Goal: Task Accomplishment & Management: Manage account settings

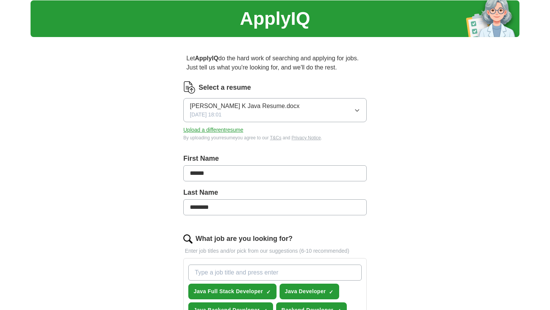
scroll to position [23, 0]
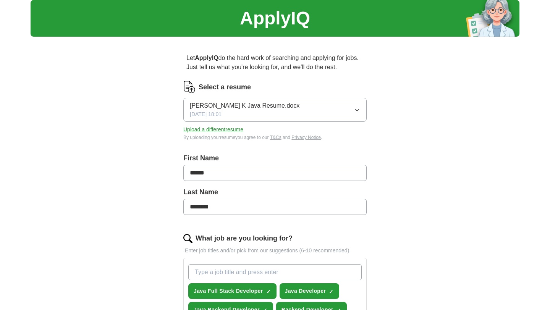
click at [262, 113] on div "[PERSON_NAME] K Java Resume.docx [DATE] 18:01" at bounding box center [245, 109] width 110 height 17
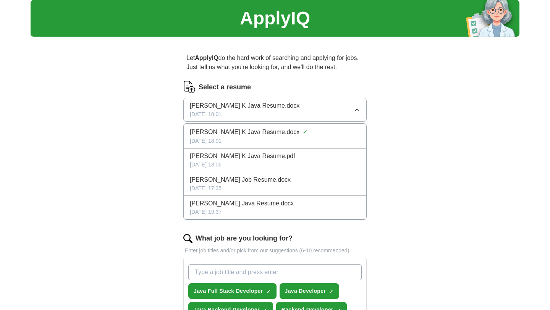
click at [251, 110] on div "[PERSON_NAME] K Java Resume.docx [DATE] 18:01" at bounding box center [245, 109] width 110 height 17
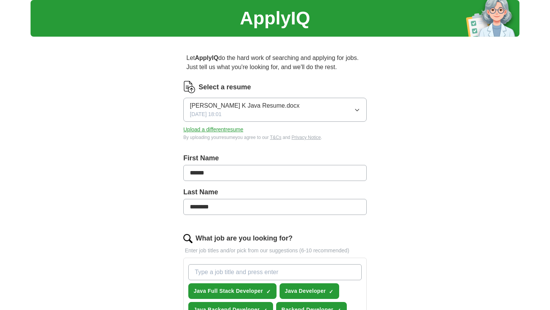
click at [209, 126] on button "Upload a different resume" at bounding box center [213, 130] width 60 height 8
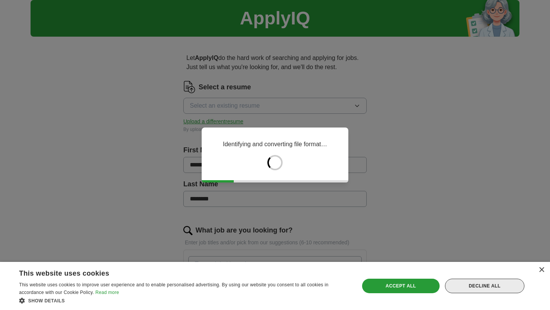
click at [502, 286] on div "Decline all" at bounding box center [484, 286] width 79 height 15
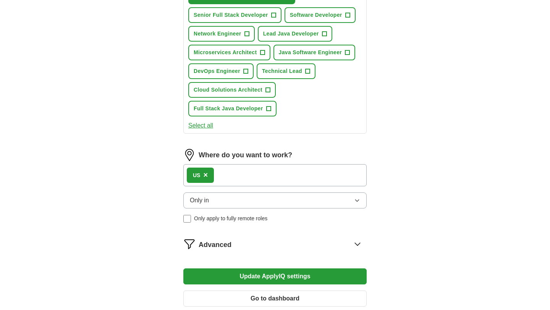
scroll to position [358, 0]
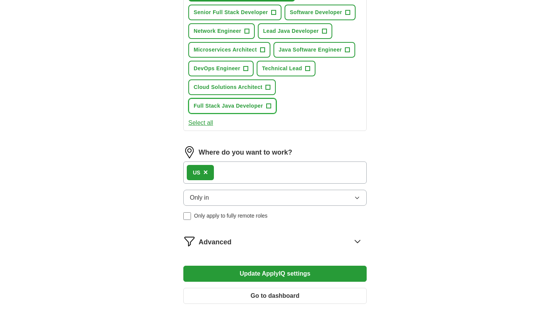
click at [270, 107] on span "+" at bounding box center [268, 106] width 5 height 6
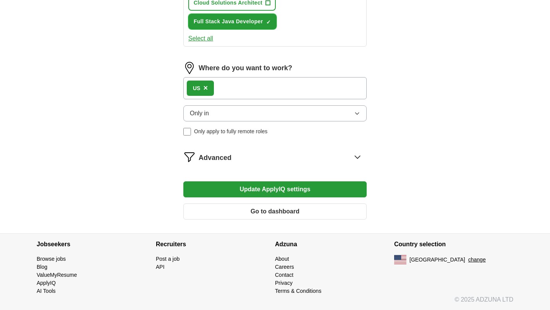
scroll to position [443, 0]
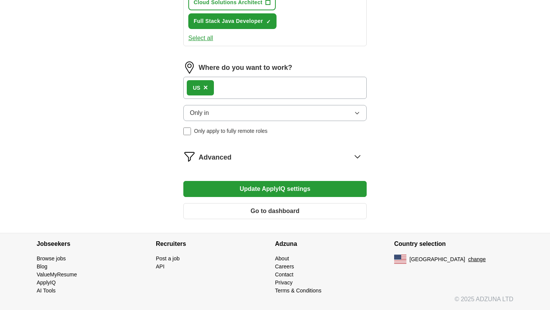
click at [227, 152] on span "Advanced" at bounding box center [215, 157] width 33 height 10
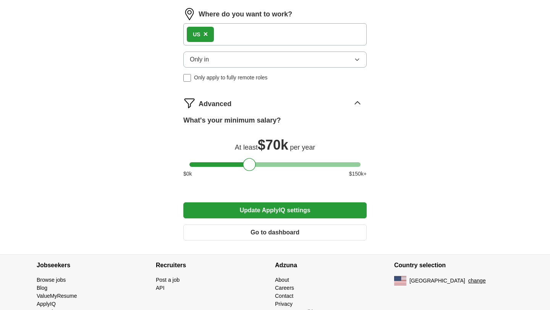
scroll to position [518, 0]
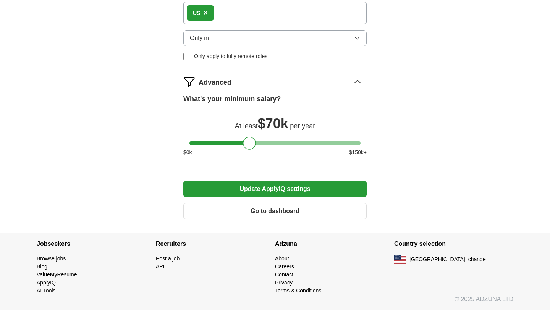
click at [229, 144] on div at bounding box center [274, 143] width 171 height 5
click at [258, 192] on button "Update ApplyIQ settings" at bounding box center [274, 189] width 183 height 16
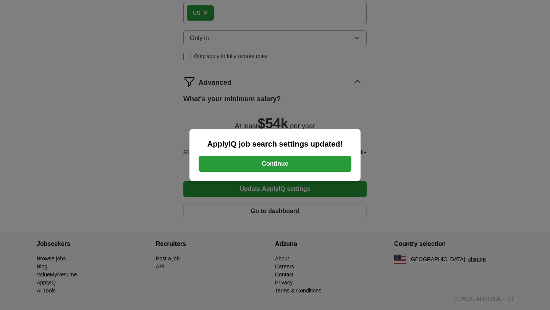
click at [271, 165] on button "Continue" at bounding box center [275, 164] width 153 height 16
